Goal: Task Accomplishment & Management: Manage account settings

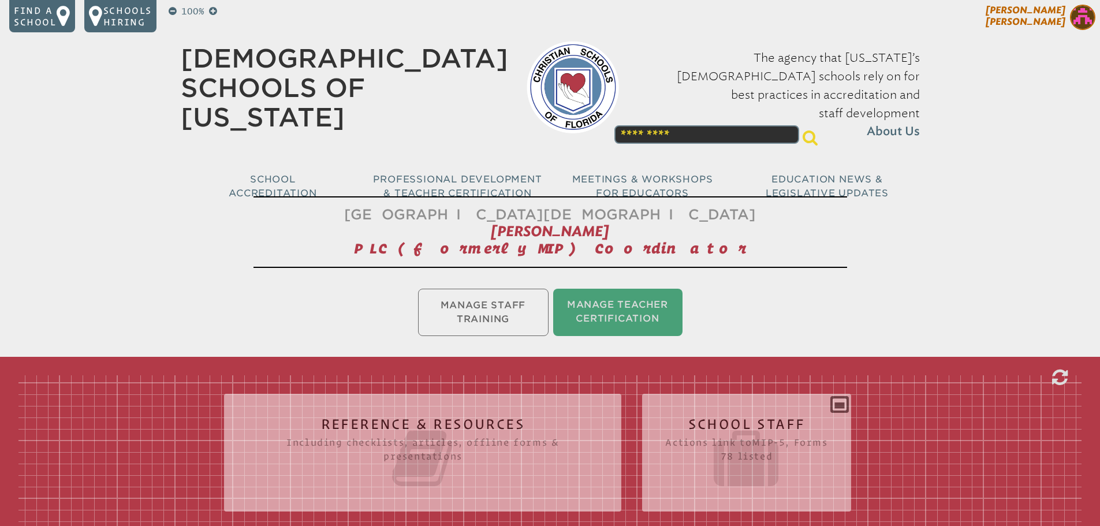
click at [1082, 16] on img at bounding box center [1082, 17] width 25 height 25
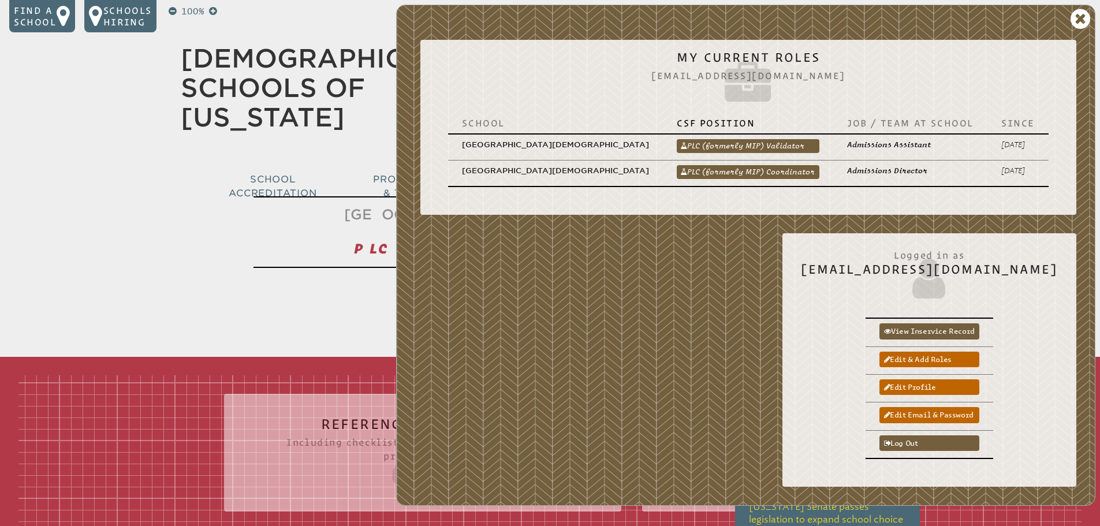
click at [770, 165] on link "PLC (formerly MIP) Coordinator" at bounding box center [748, 172] width 143 height 14
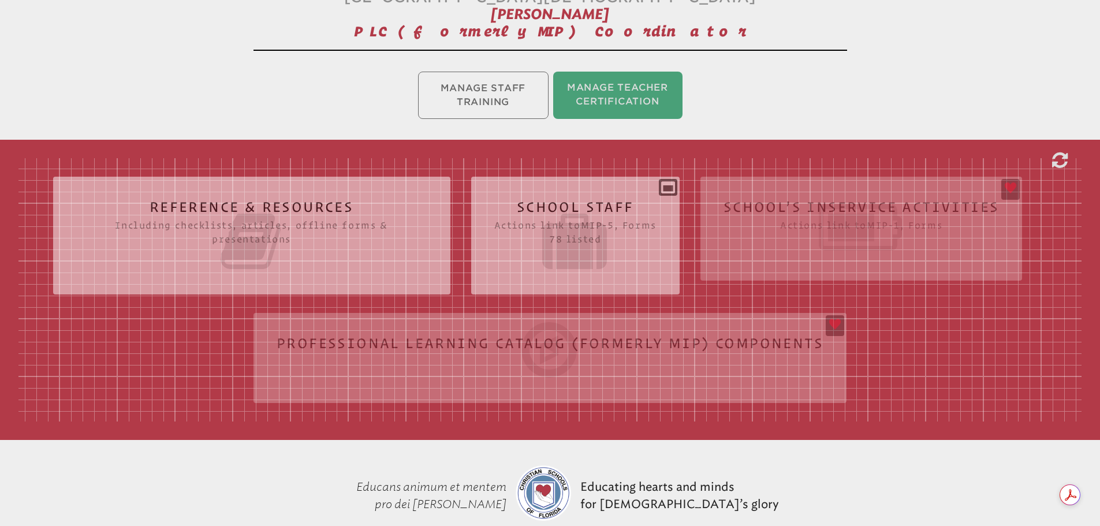
scroll to position [231, 0]
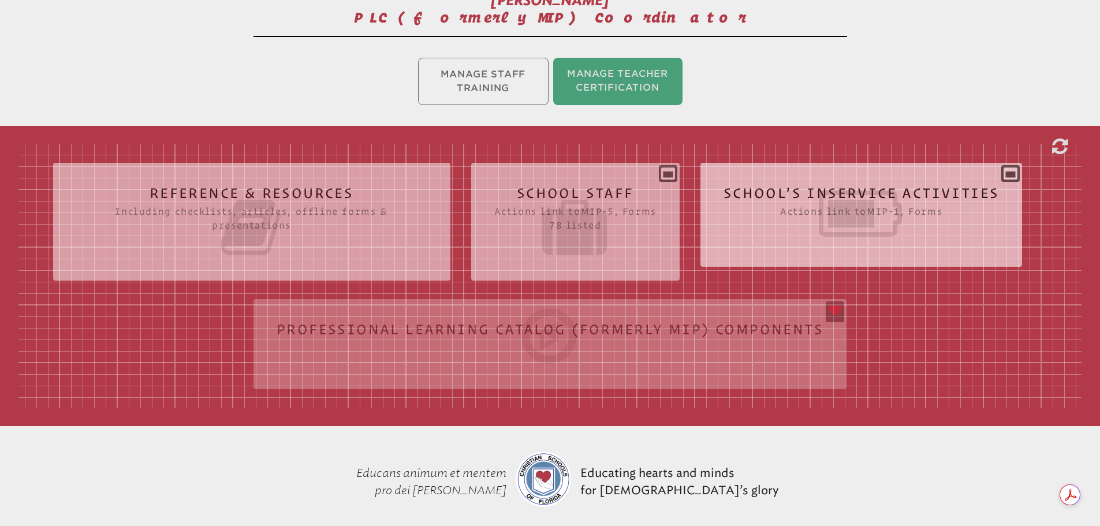
click at [838, 207] on icon at bounding box center [861, 213] width 276 height 65
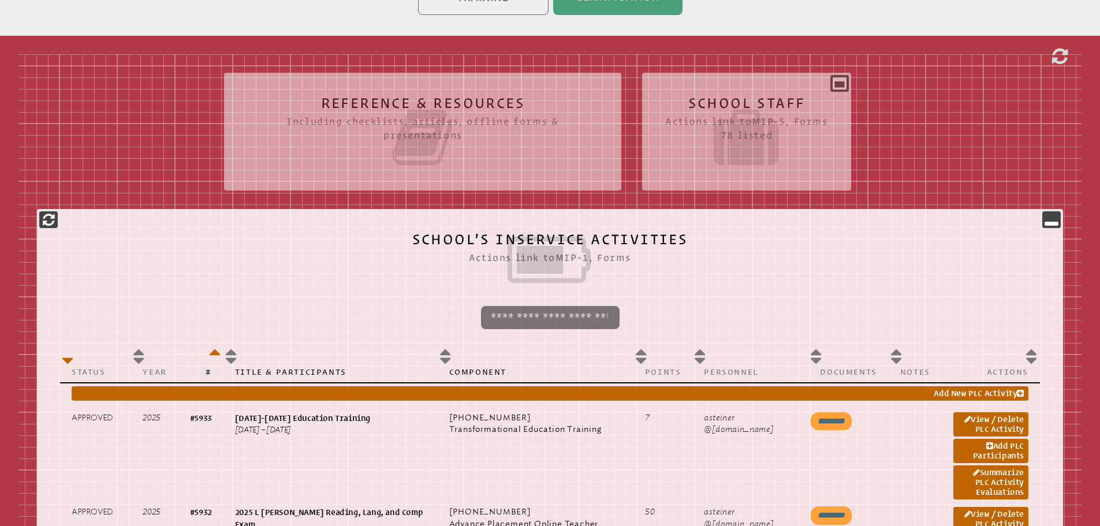
scroll to position [462, 0]
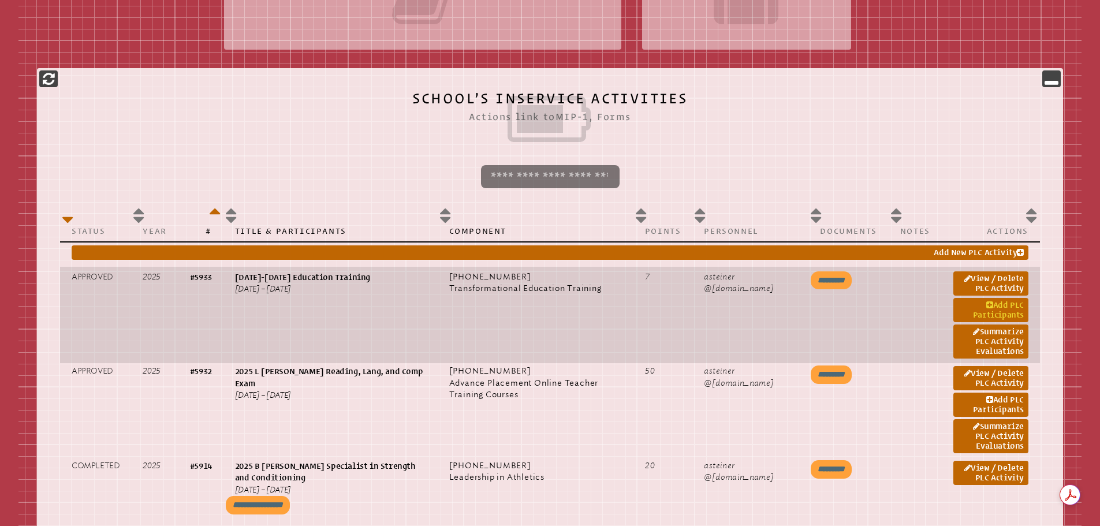
click at [984, 303] on link "Add PLC Participants" at bounding box center [990, 310] width 75 height 24
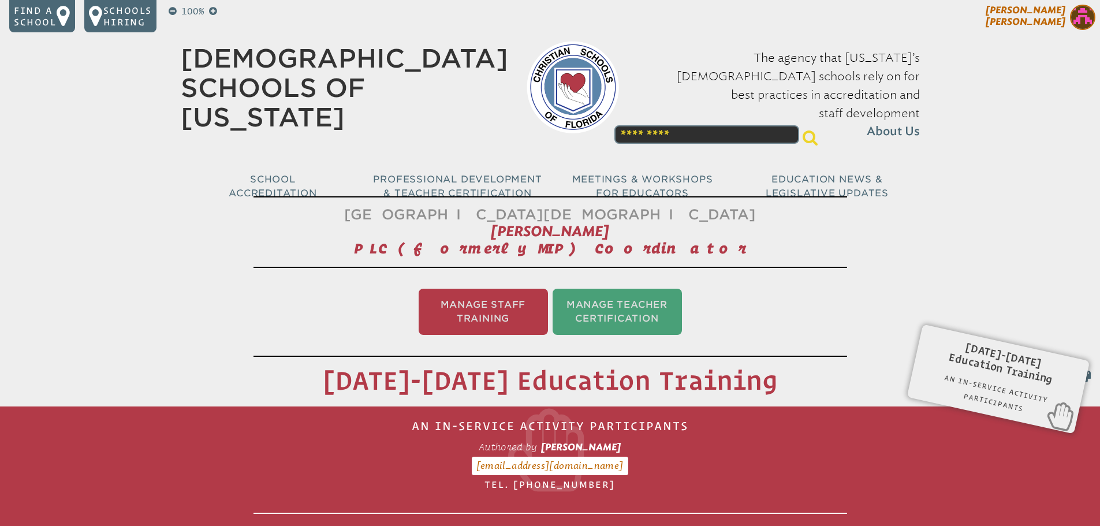
click at [1084, 13] on img at bounding box center [1082, 17] width 25 height 25
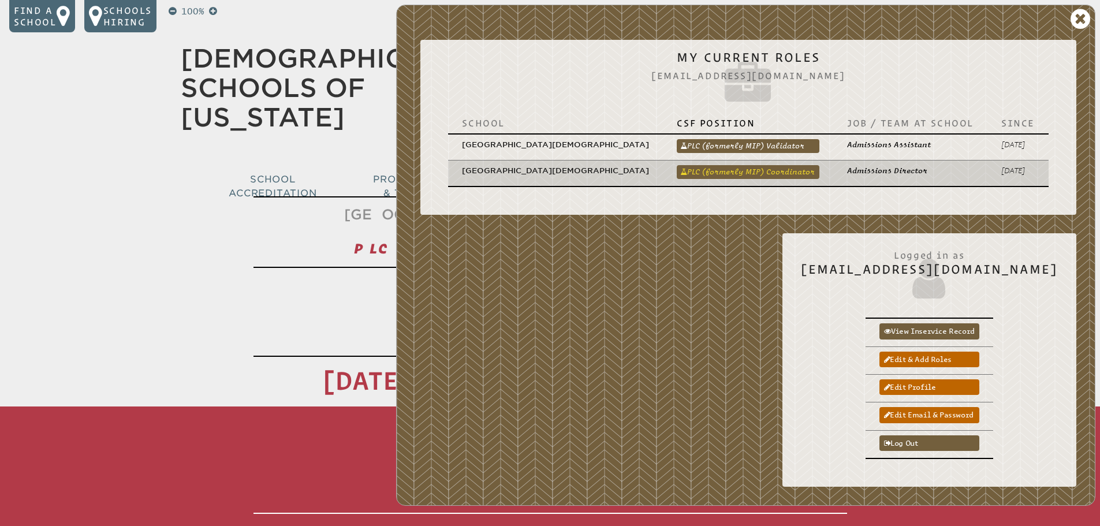
click at [760, 165] on link "PLC (formerly MIP) Coordinator" at bounding box center [748, 172] width 143 height 14
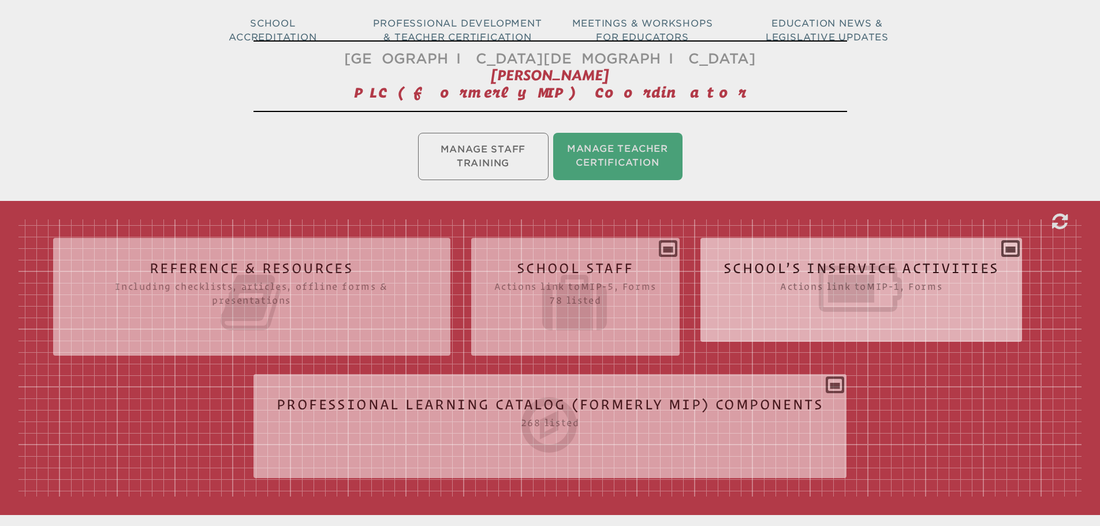
scroll to position [173, 0]
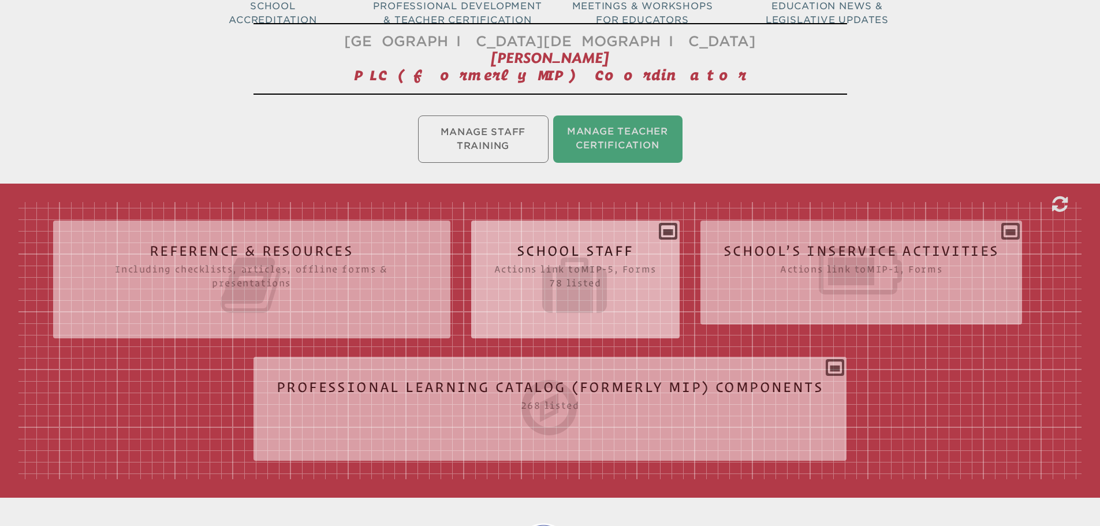
drag, startPoint x: 827, startPoint y: 271, endPoint x: 746, endPoint y: 270, distance: 81.4
click at [827, 269] on icon at bounding box center [861, 271] width 276 height 65
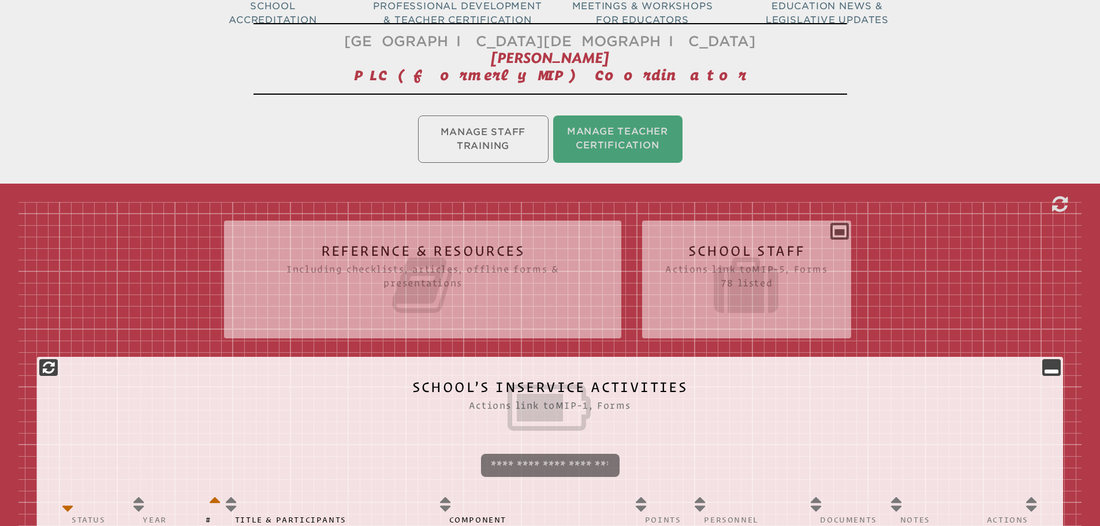
scroll to position [462, 0]
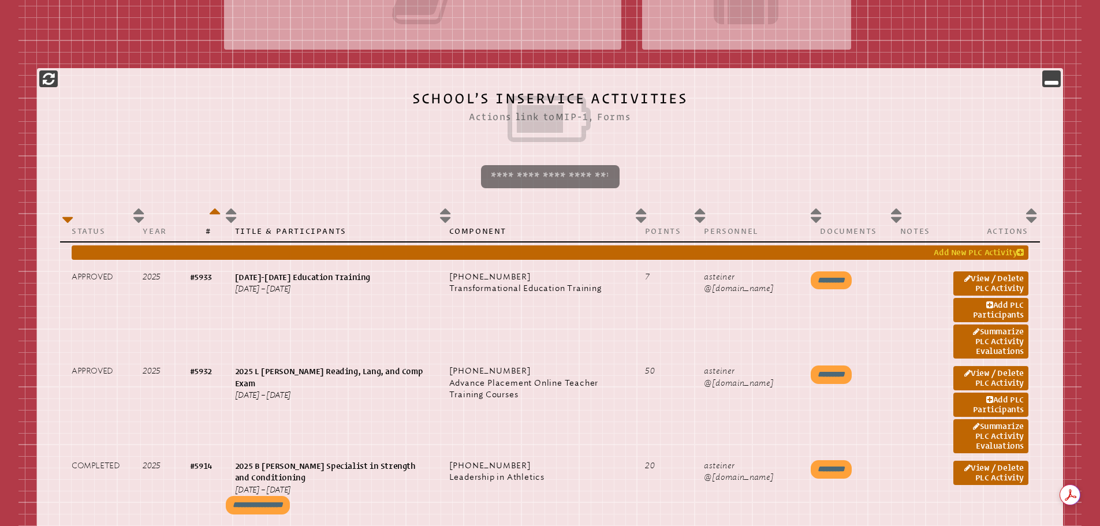
click at [963, 249] on link "Add New PLC Activity" at bounding box center [550, 252] width 957 height 14
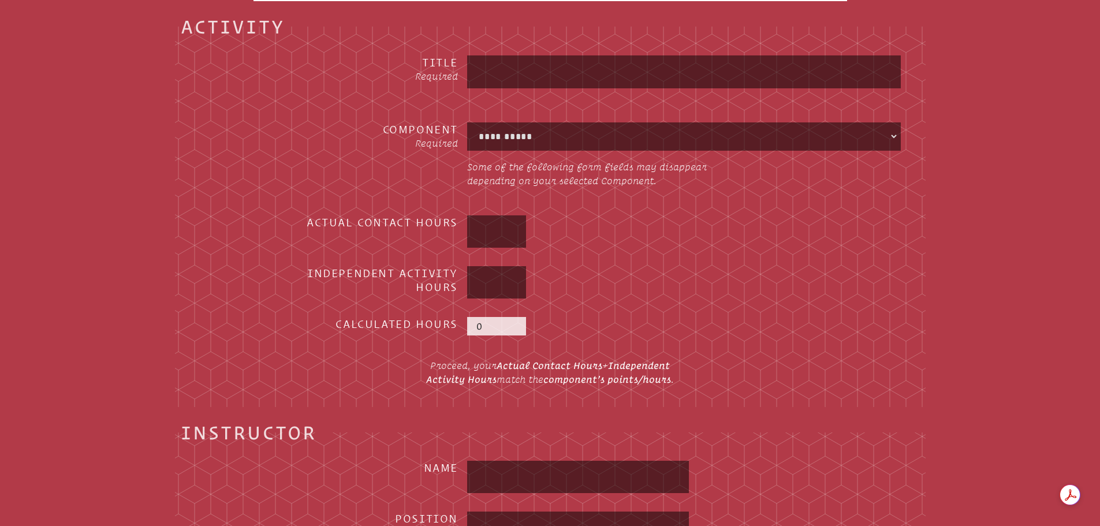
scroll to position [192, 0]
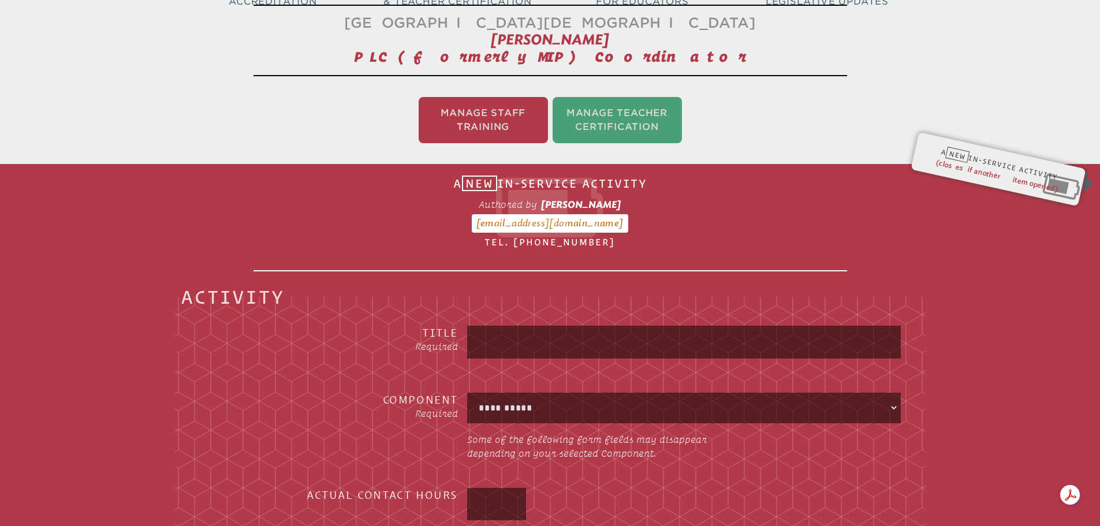
click at [504, 404] on select "**********" at bounding box center [683, 408] width 429 height 26
click at [622, 407] on select "**********" at bounding box center [683, 408] width 429 height 26
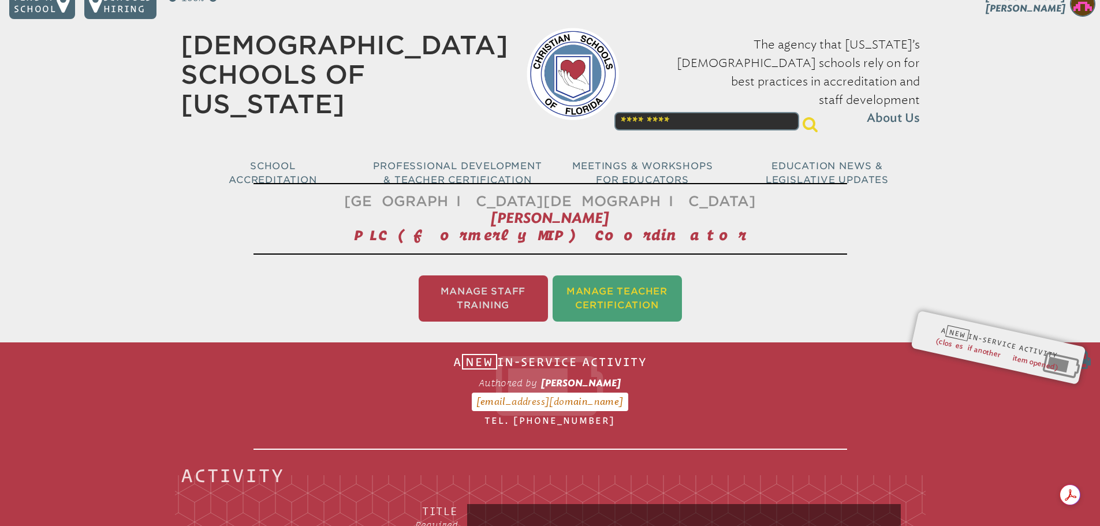
scroll to position [0, 0]
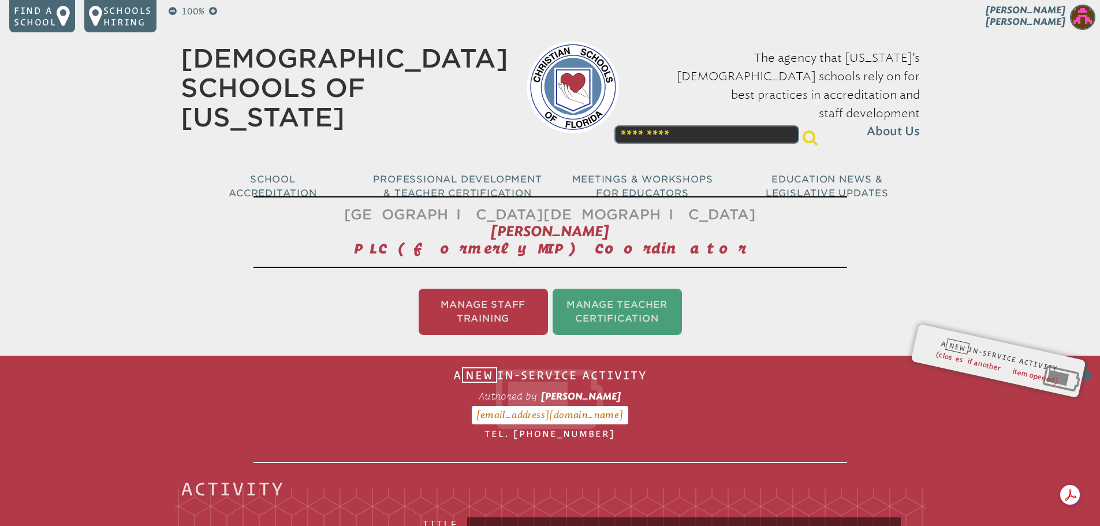
drag, startPoint x: 476, startPoint y: 292, endPoint x: 791, endPoint y: 289, distance: 315.3
click at [475, 292] on li "Manage Staff Training" at bounding box center [483, 312] width 129 height 46
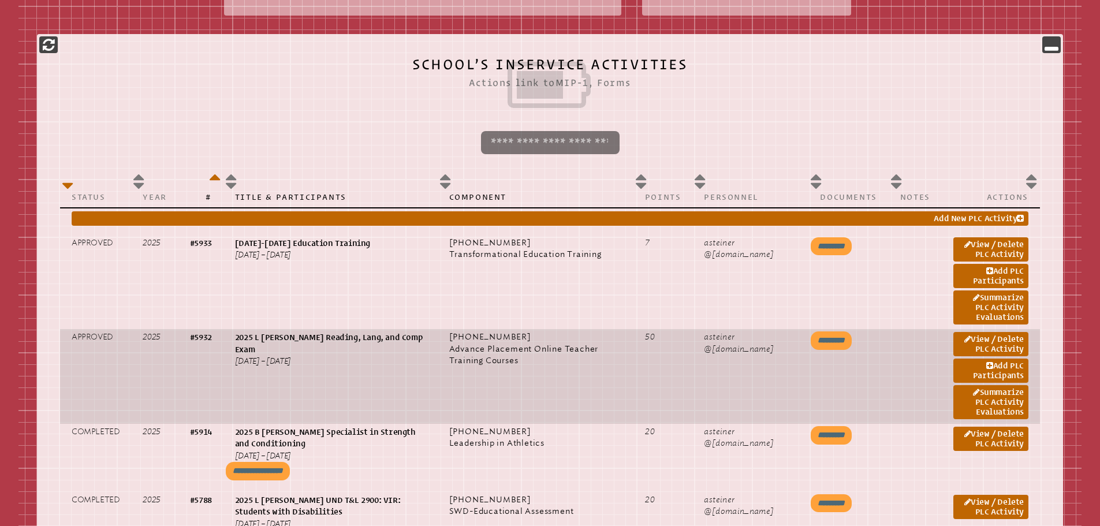
scroll to position [596, 0]
